Goal: Task Accomplishment & Management: Manage account settings

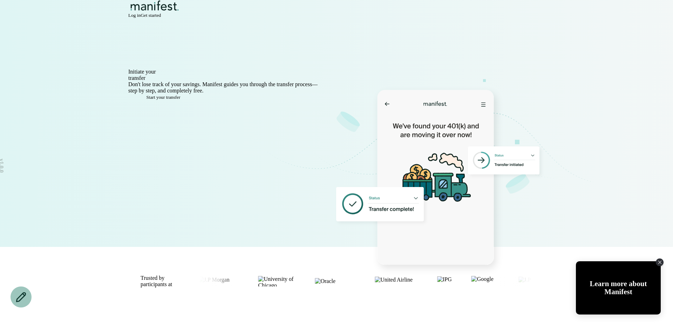
click at [140, 18] on span "Log in" at bounding box center [134, 15] width 12 height 5
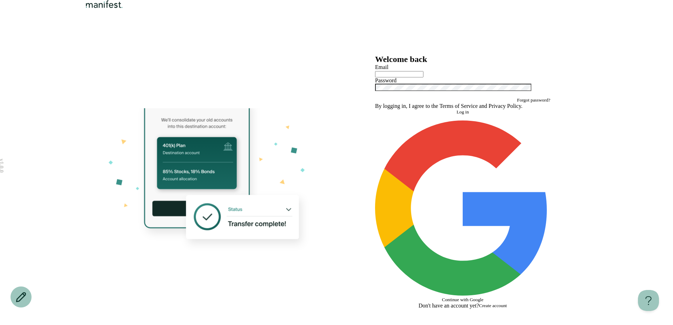
click at [401, 77] on input "text" at bounding box center [399, 74] width 48 height 6
type input "*"
type input "**********"
click at [501, 303] on span "Create account" at bounding box center [493, 305] width 28 height 5
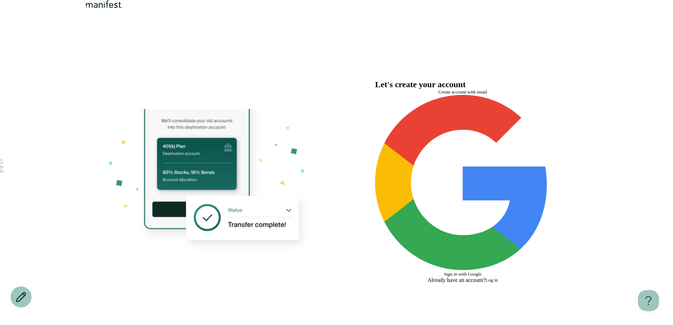
click at [438, 95] on span "Create account with email" at bounding box center [462, 91] width 49 height 5
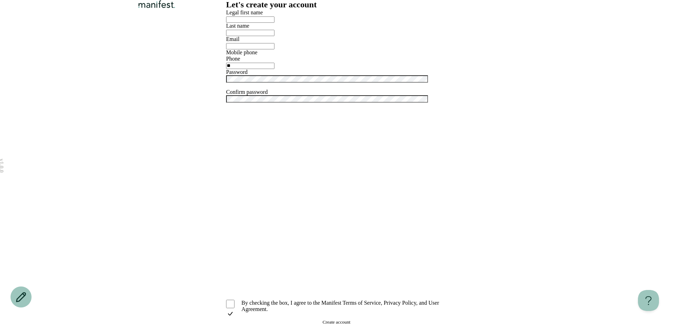
click at [167, 8] on img "Logo" at bounding box center [157, 4] width 40 height 8
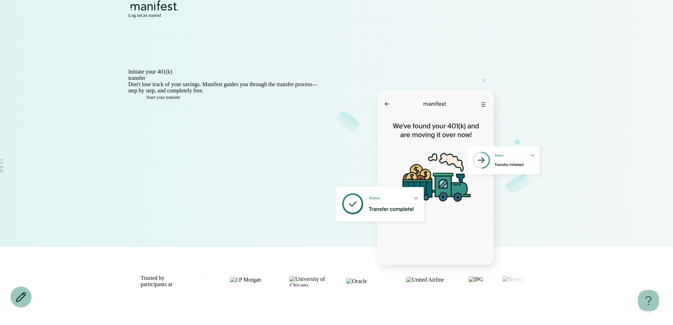
click at [140, 18] on span "Log in" at bounding box center [134, 15] width 12 height 5
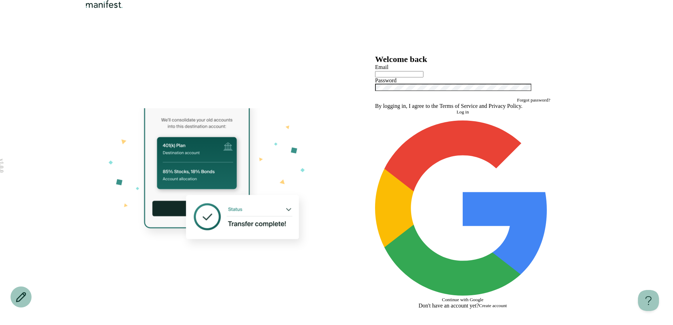
click at [403, 77] on div at bounding box center [462, 73] width 175 height 7
click at [394, 77] on input "text" at bounding box center [399, 74] width 48 height 6
type input "*"
type input "**********"
click at [447, 115] on button "Log in" at bounding box center [462, 112] width 175 height 6
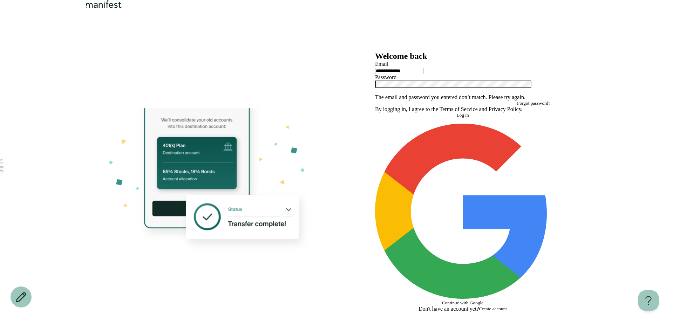
click at [375, 93] on icon "Show password" at bounding box center [375, 93] width 0 height 0
click at [361, 155] on div "**********" at bounding box center [462, 181] width 252 height 287
click at [461, 118] on span "Log in" at bounding box center [462, 114] width 12 height 5
